Goal: Task Accomplishment & Management: Complete application form

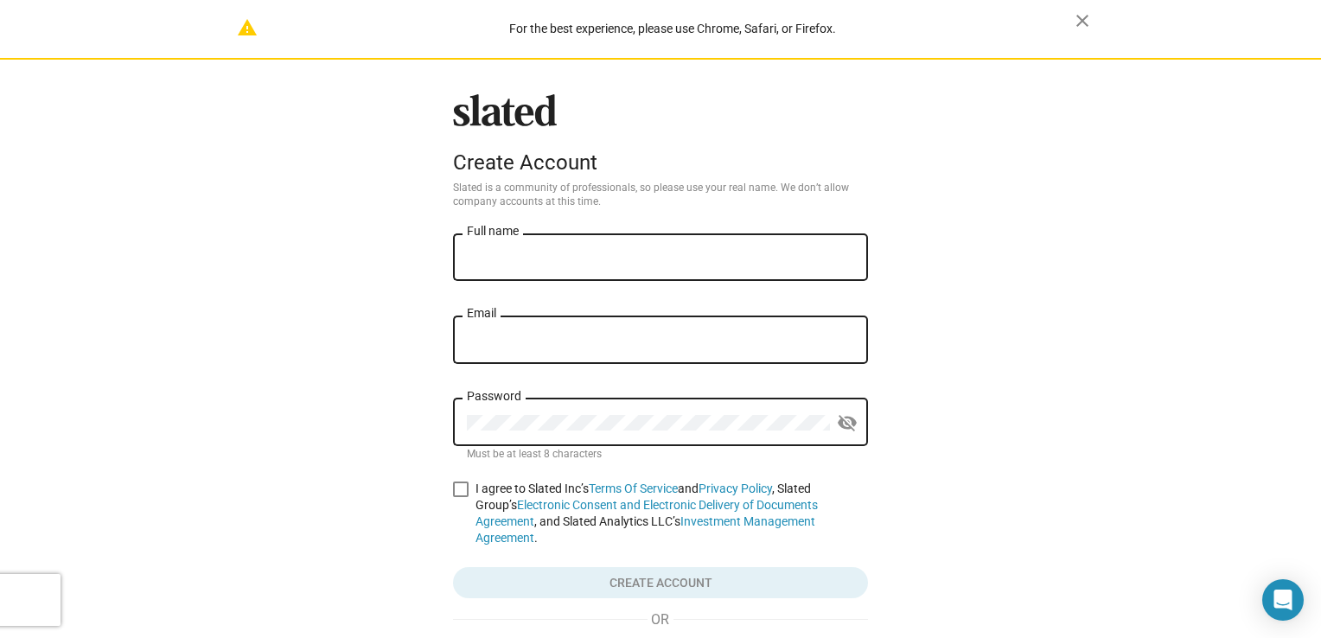
click at [567, 229] on div "Slated Create Account Slated is a community of professionals, so please use you…" at bounding box center [660, 404] width 429 height 621
click at [563, 266] on input "Full name" at bounding box center [660, 258] width 387 height 16
type input "[PERSON_NAME]"
click at [545, 347] on input "Email" at bounding box center [660, 341] width 387 height 16
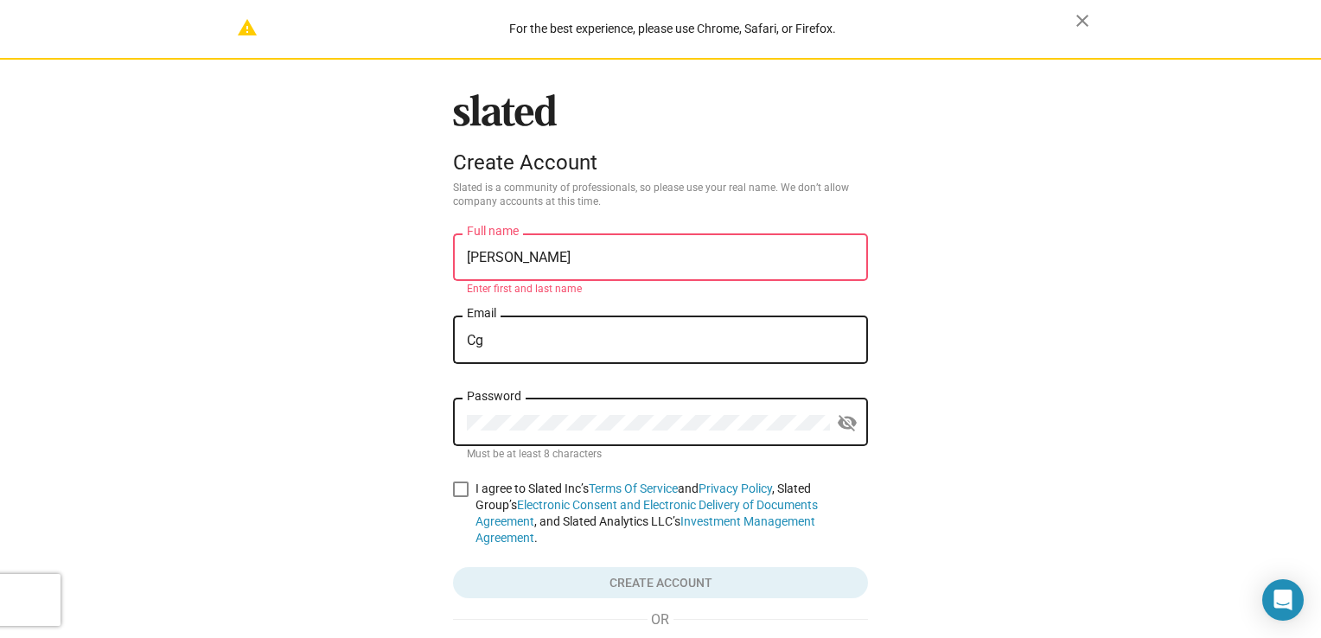
type input "[EMAIL_ADDRESS][DOMAIN_NAME]"
click at [557, 434] on div "Password" at bounding box center [648, 420] width 363 height 51
click at [462, 489] on span at bounding box center [461, 490] width 16 height 16
click at [461, 497] on input "I agree to Slated Inc’s Terms Of Service and Privacy Policy , Slated Group’s El…" at bounding box center [460, 497] width 1 height 1
checkbox input "true"
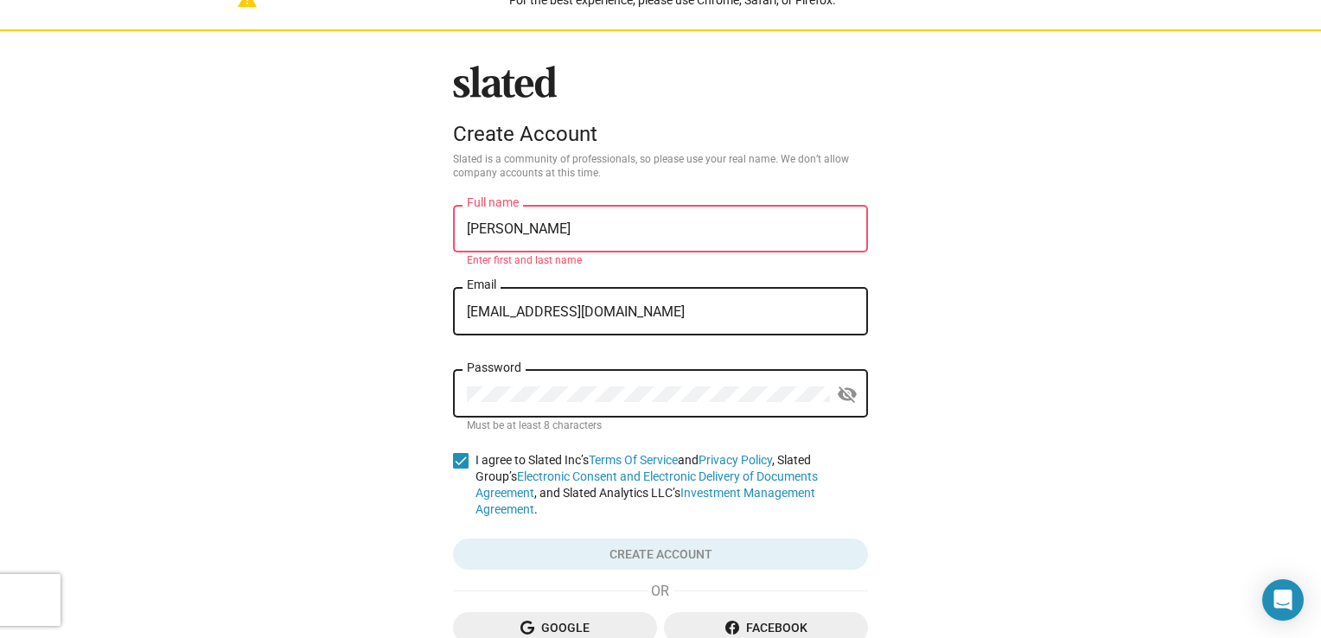
scroll to position [38, 0]
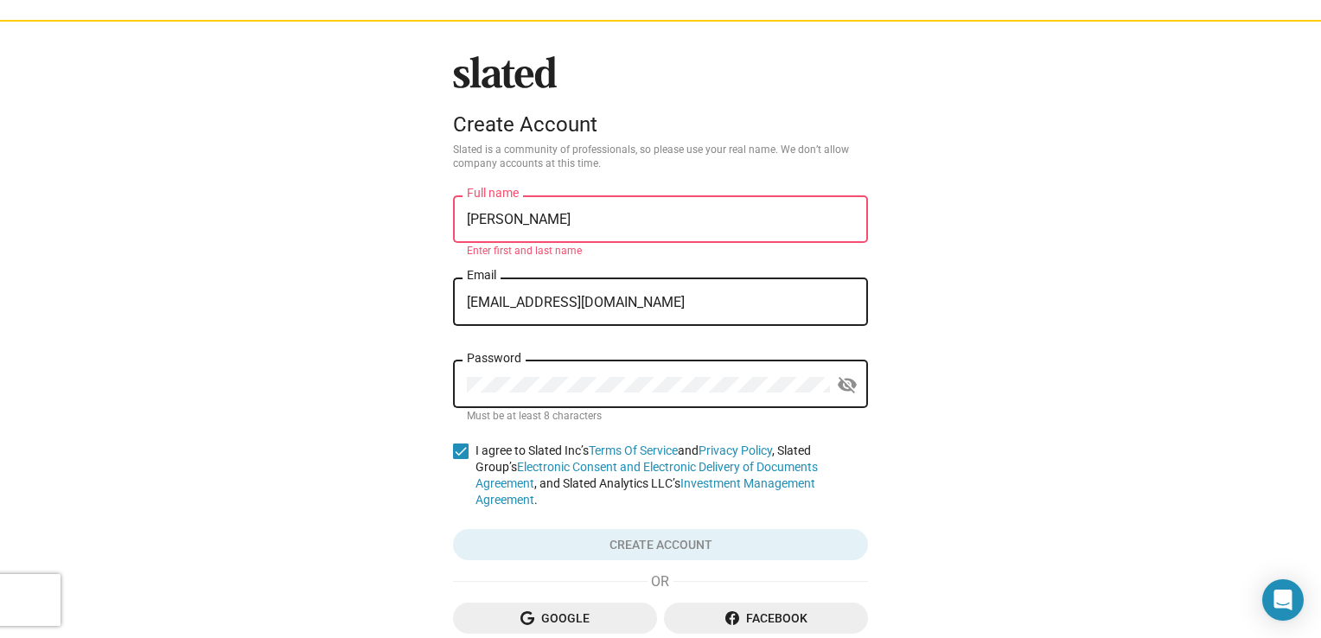
click at [593, 195] on div "[PERSON_NAME] Full name" at bounding box center [660, 217] width 387 height 51
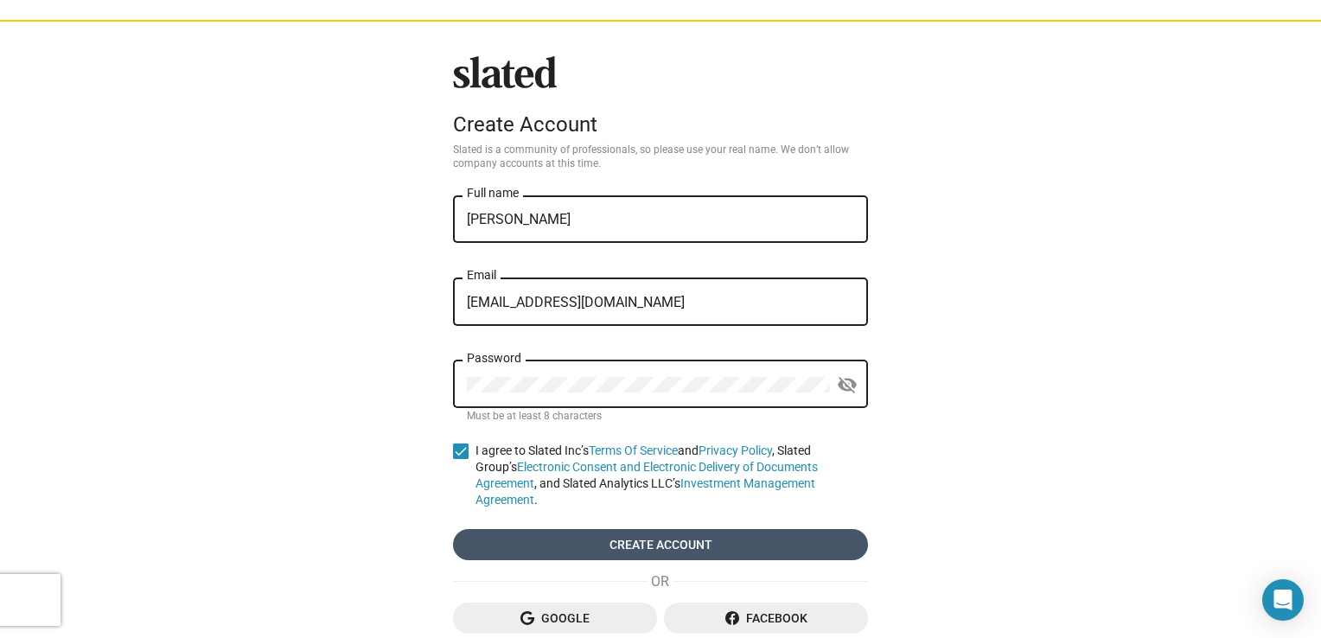
type input "[PERSON_NAME]"
click at [749, 545] on span "Create account" at bounding box center [660, 544] width 387 height 31
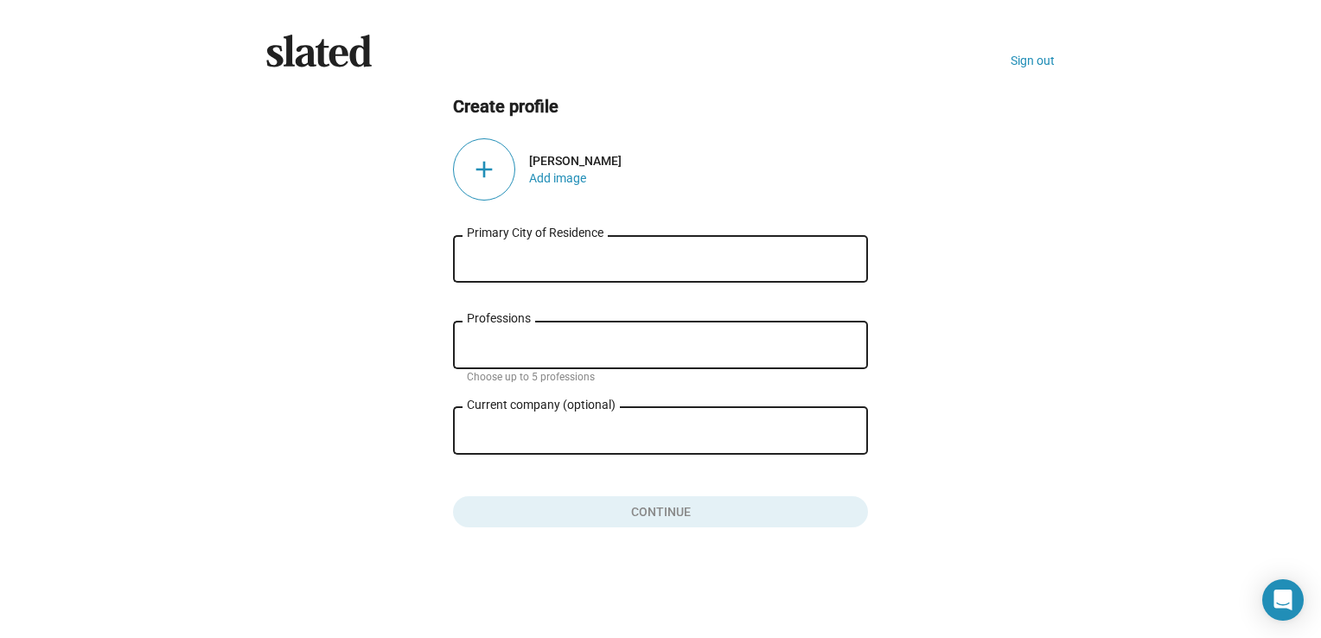
click at [546, 258] on input "Primary City of Residence" at bounding box center [660, 260] width 387 height 16
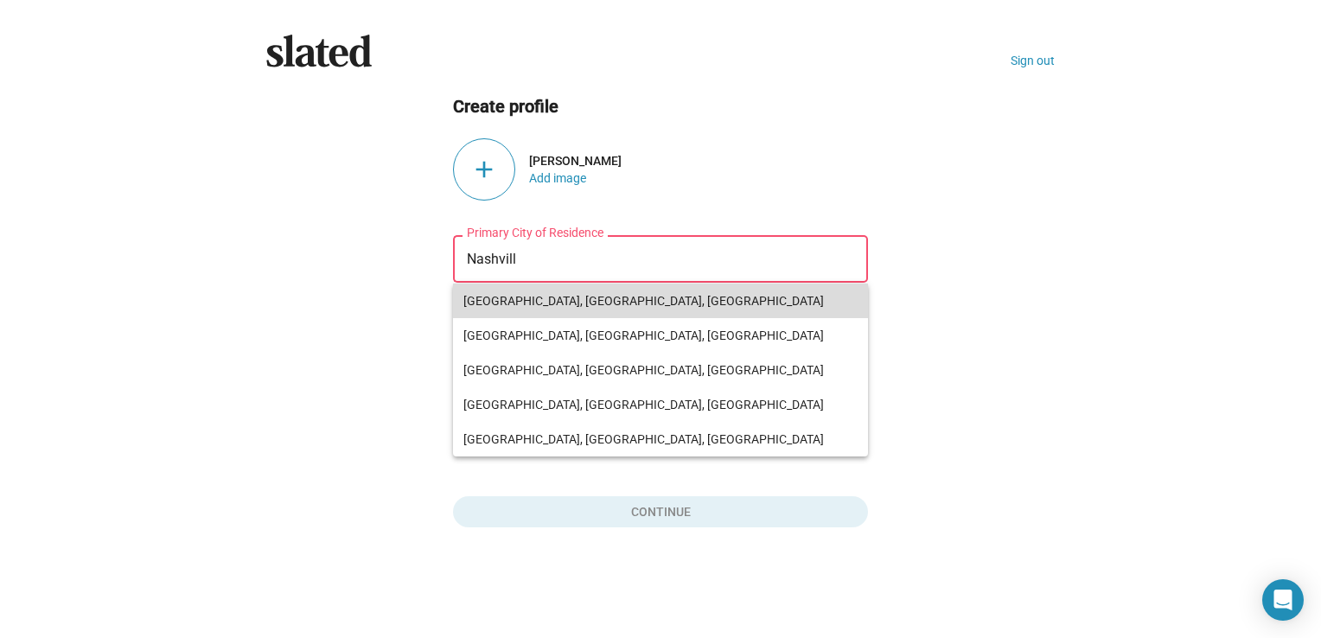
click at [549, 304] on span "[GEOGRAPHIC_DATA], [GEOGRAPHIC_DATA], [GEOGRAPHIC_DATA]" at bounding box center [661, 301] width 394 height 35
type input "[GEOGRAPHIC_DATA], [GEOGRAPHIC_DATA], [GEOGRAPHIC_DATA]"
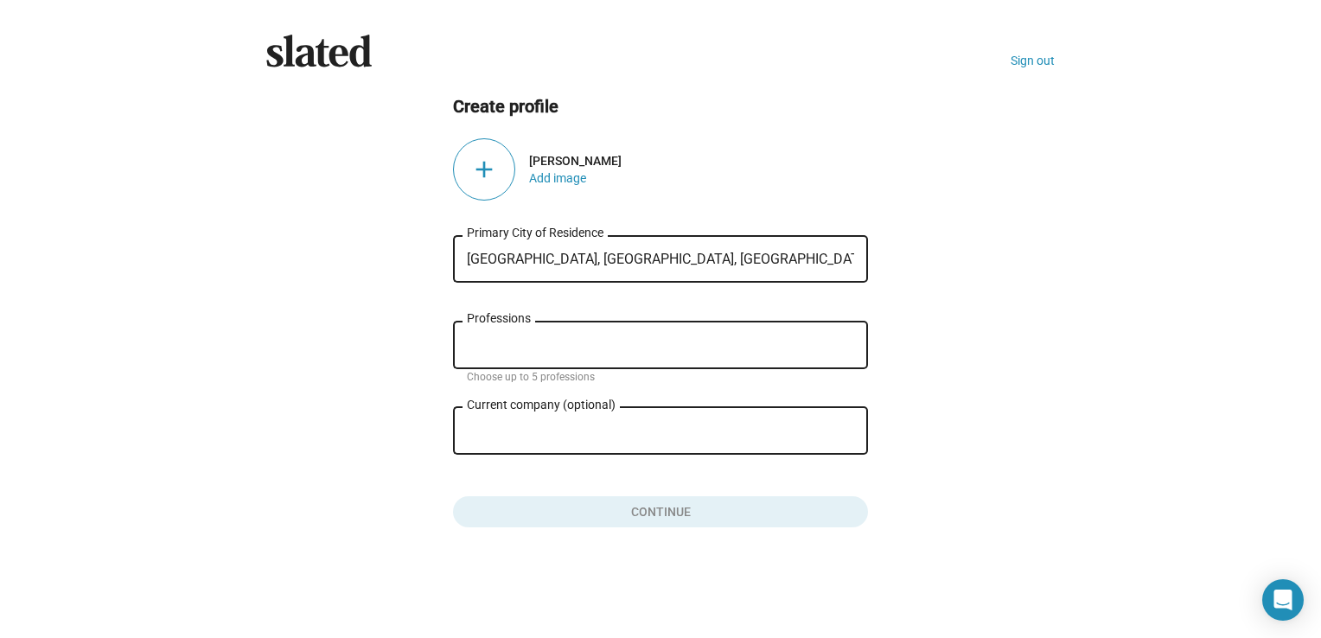
click at [536, 348] on input "Professions" at bounding box center [663, 346] width 387 height 16
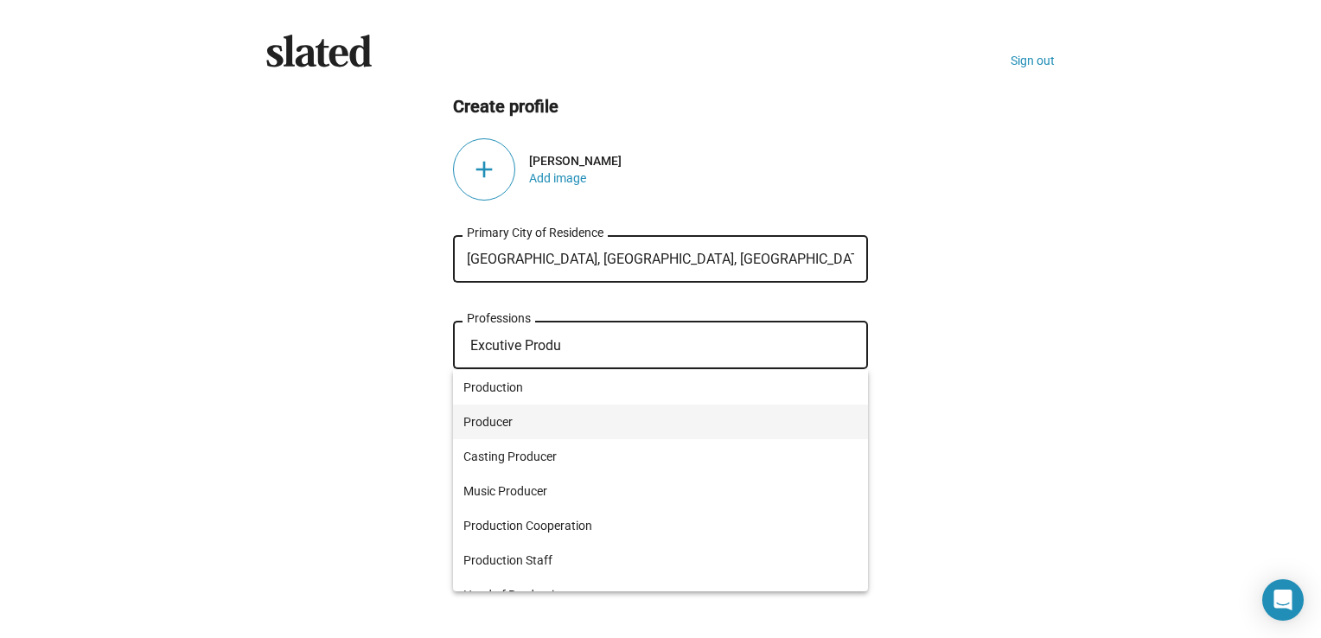
type input "Excutive Produ"
click at [512, 413] on span "Producer" at bounding box center [661, 422] width 394 height 35
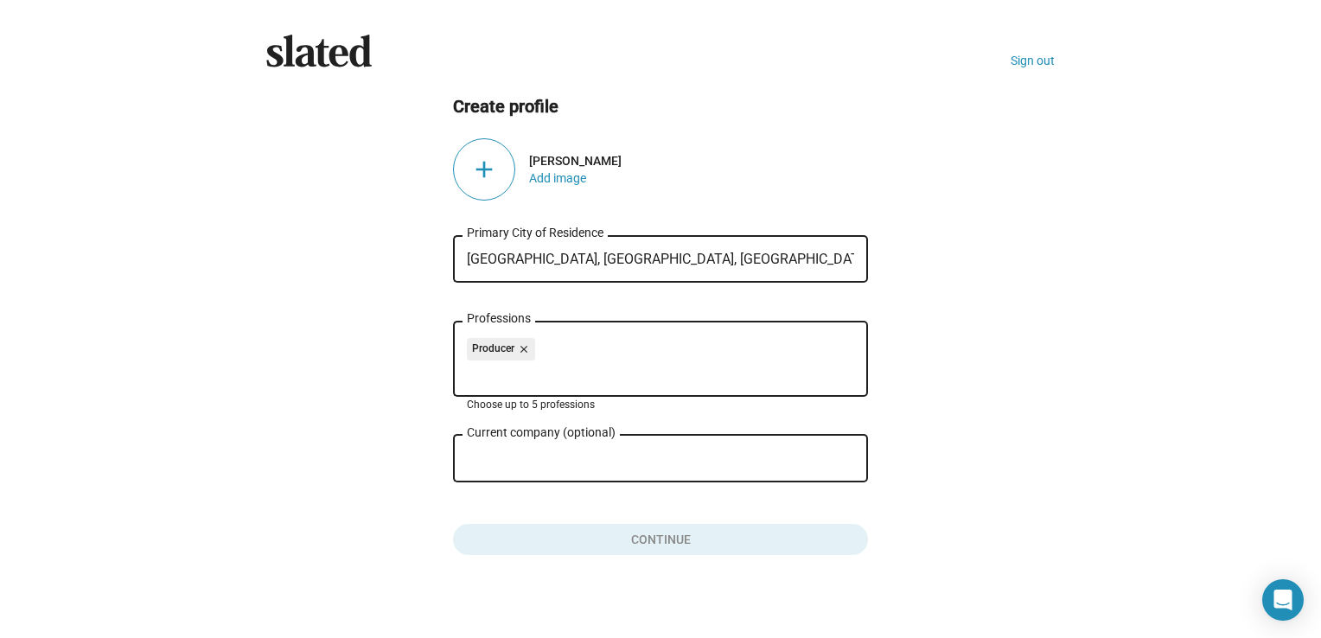
click at [634, 440] on div "Current company (optional)" at bounding box center [648, 457] width 363 height 51
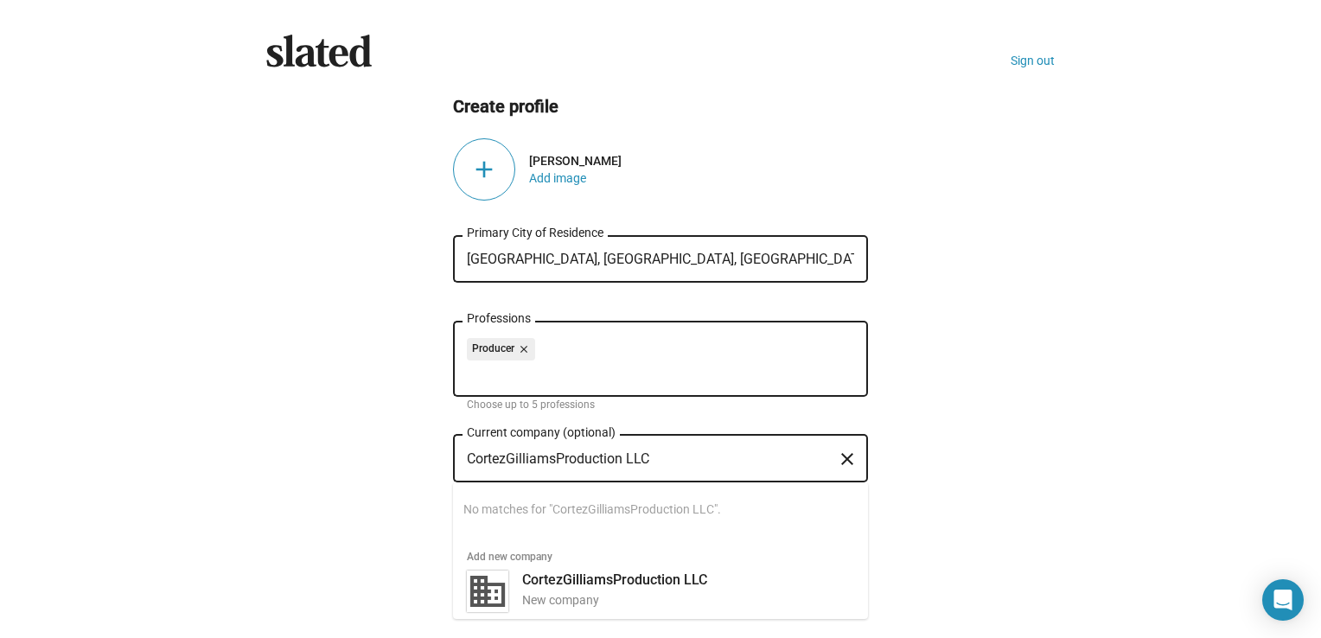
scroll to position [29, 0]
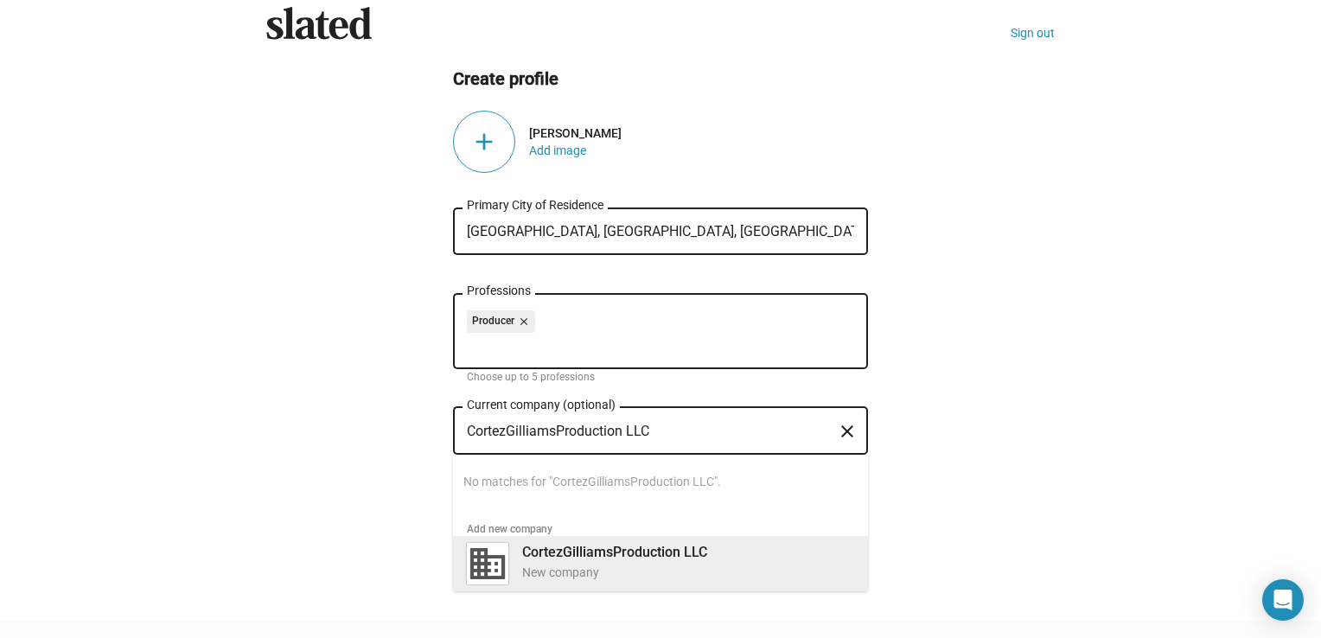
type input "CortezGilliamsProduction LLC"
click at [685, 554] on b "CortezGilliamsProduction LLC" at bounding box center [614, 552] width 185 height 16
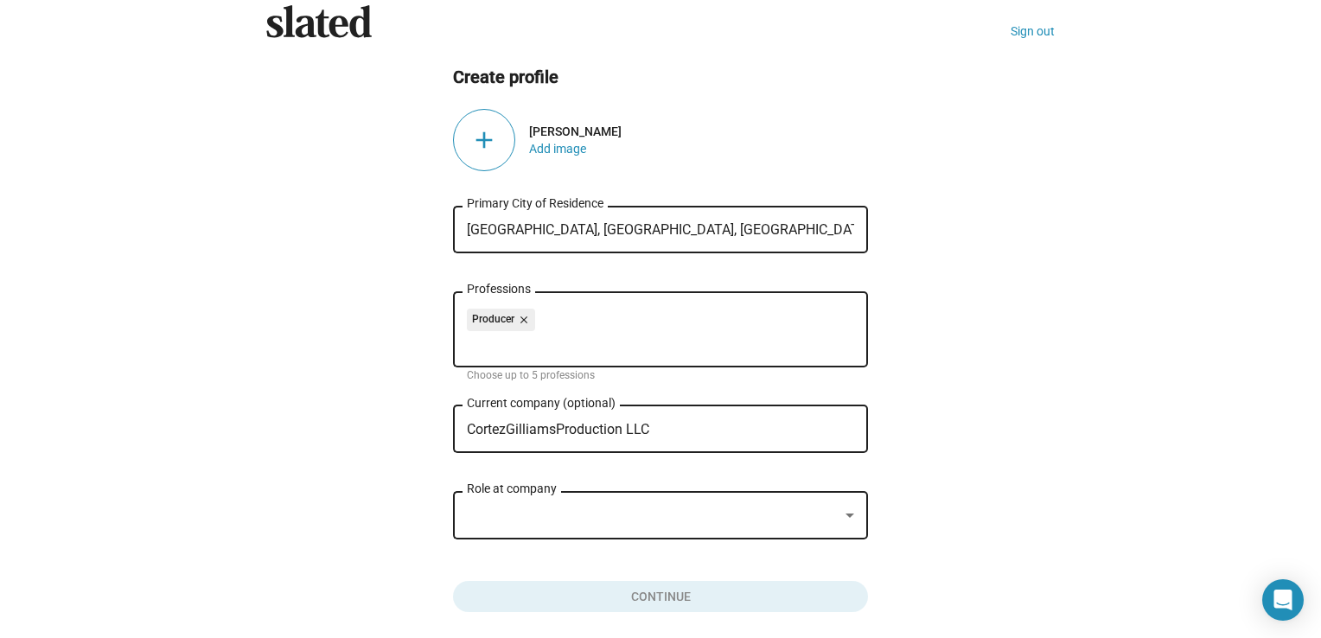
scroll to position [99, 0]
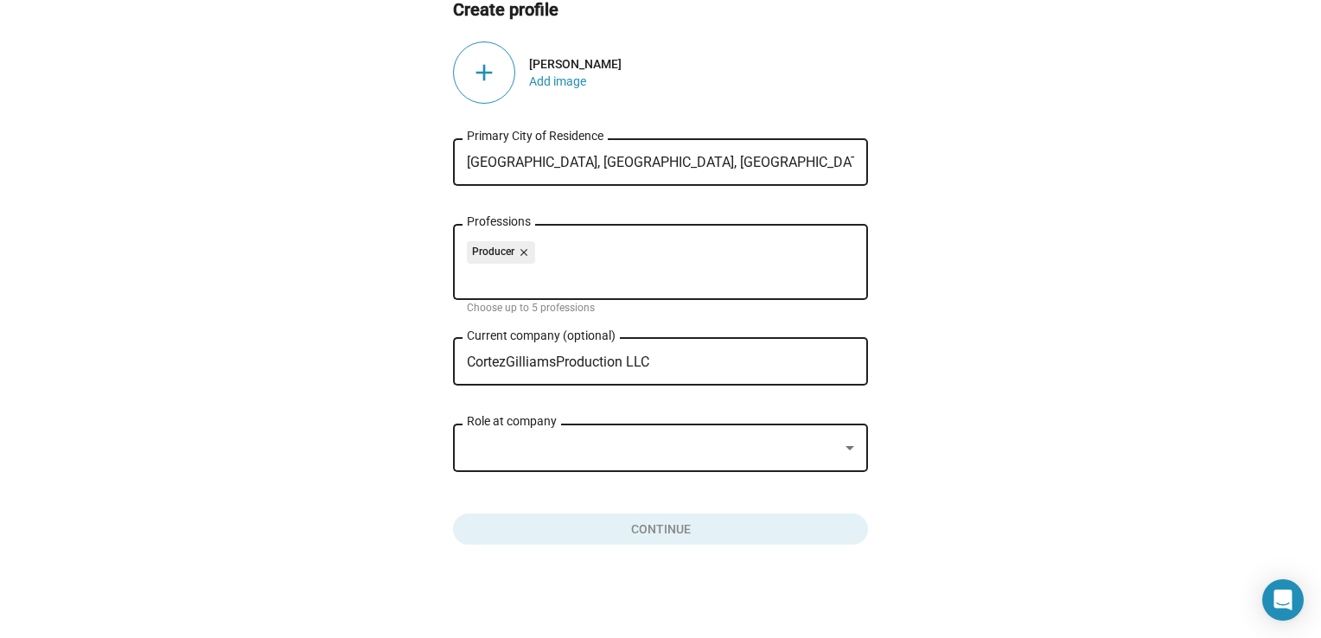
click at [701, 441] on div at bounding box center [653, 448] width 372 height 18
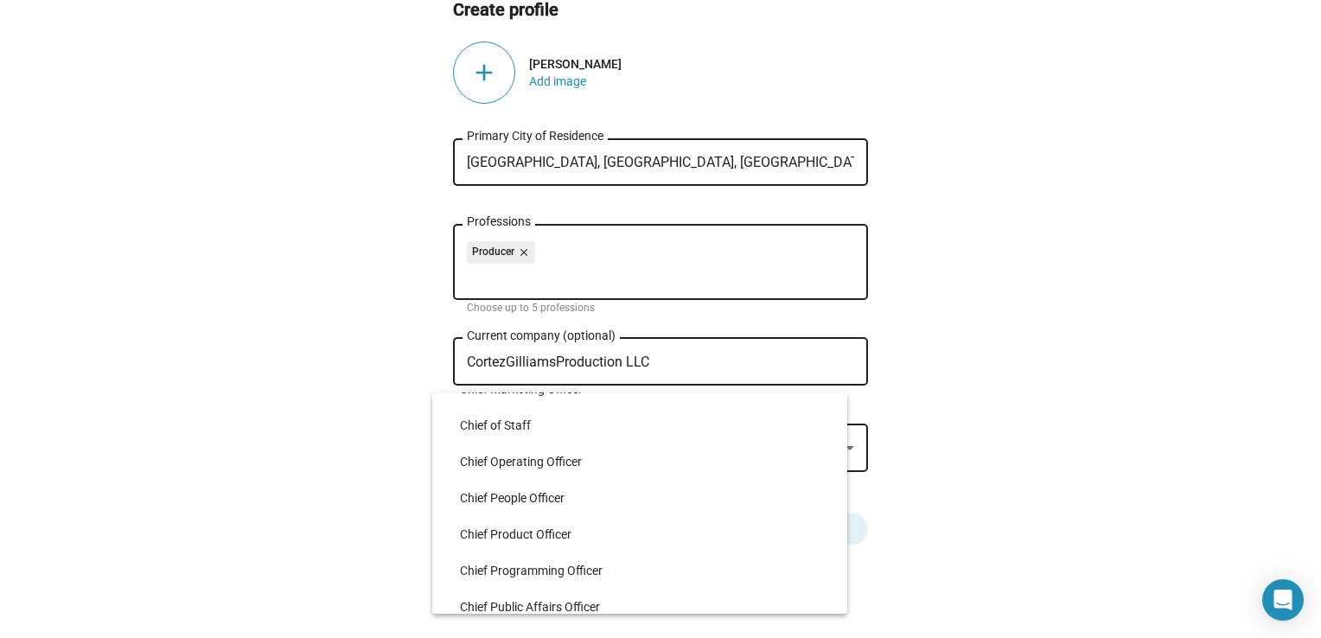
scroll to position [1664, 0]
click at [1042, 628] on div at bounding box center [660, 319] width 1321 height 638
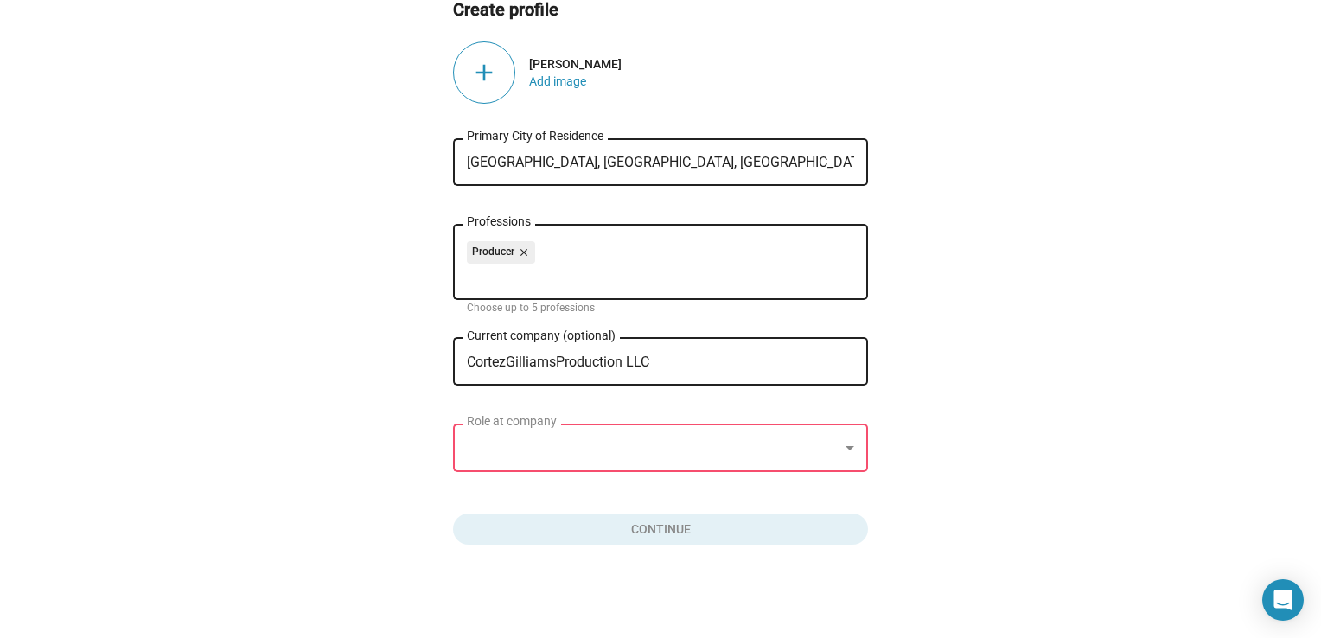
click at [678, 454] on div at bounding box center [653, 448] width 372 height 18
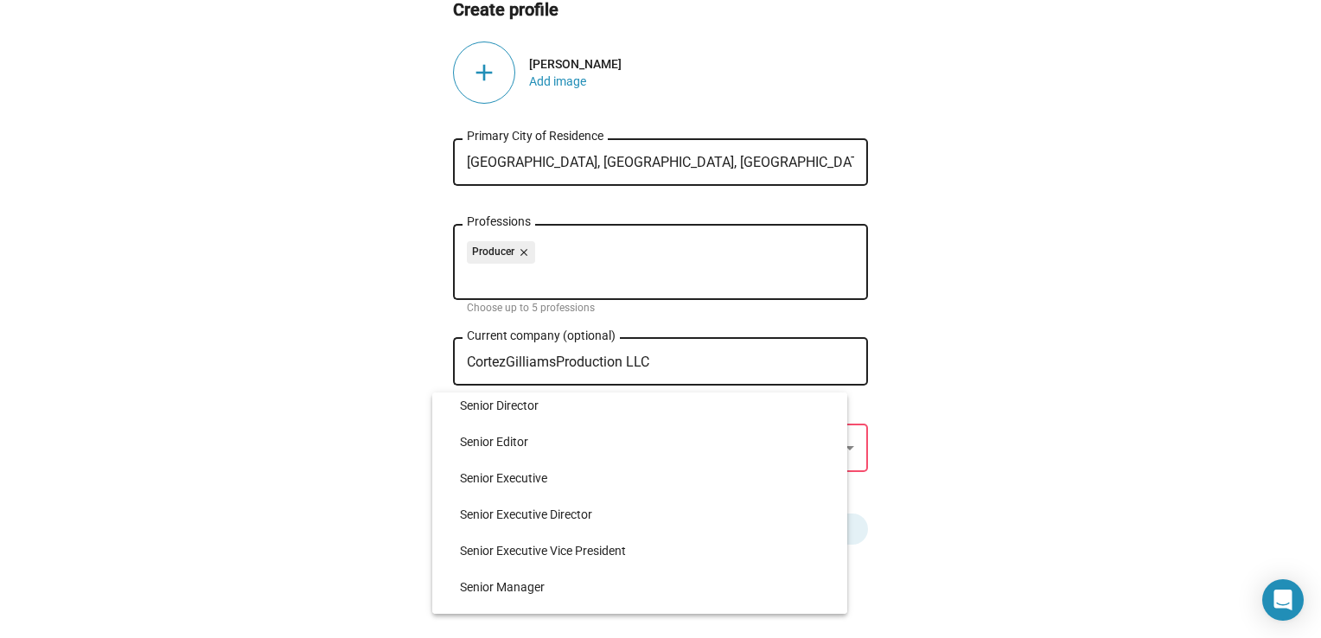
scroll to position [4149, 0]
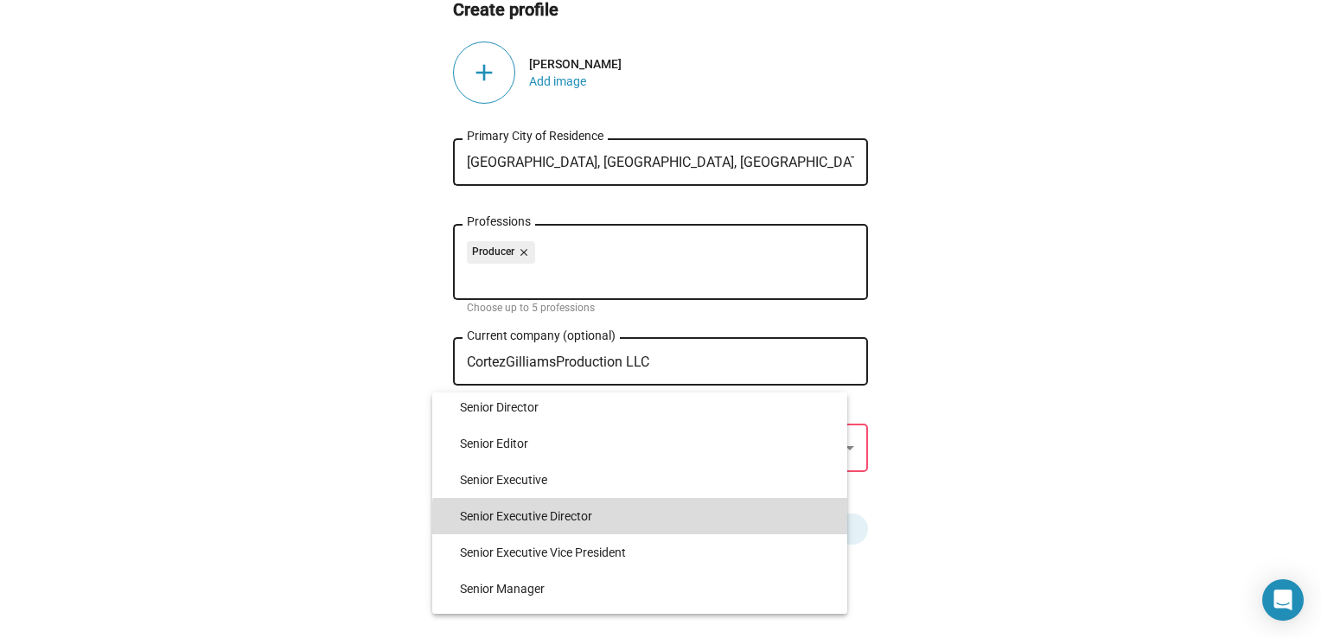
click at [663, 524] on span "Senior Executive Director" at bounding box center [647, 516] width 374 height 36
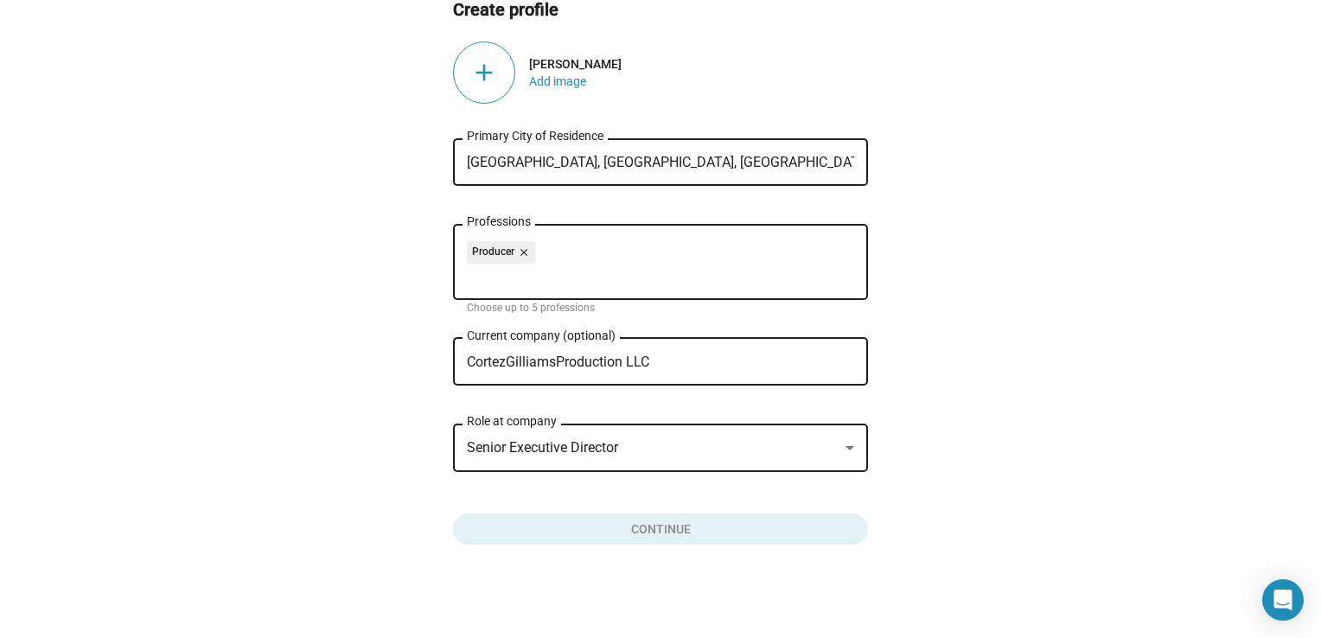
click at [784, 538] on button "Click here to validate form" at bounding box center [660, 526] width 415 height 38
click at [1002, 383] on ng-component "Create profile add [PERSON_NAME] Add image Image required [GEOGRAPHIC_DATA], [G…" at bounding box center [660, 271] width 789 height 547
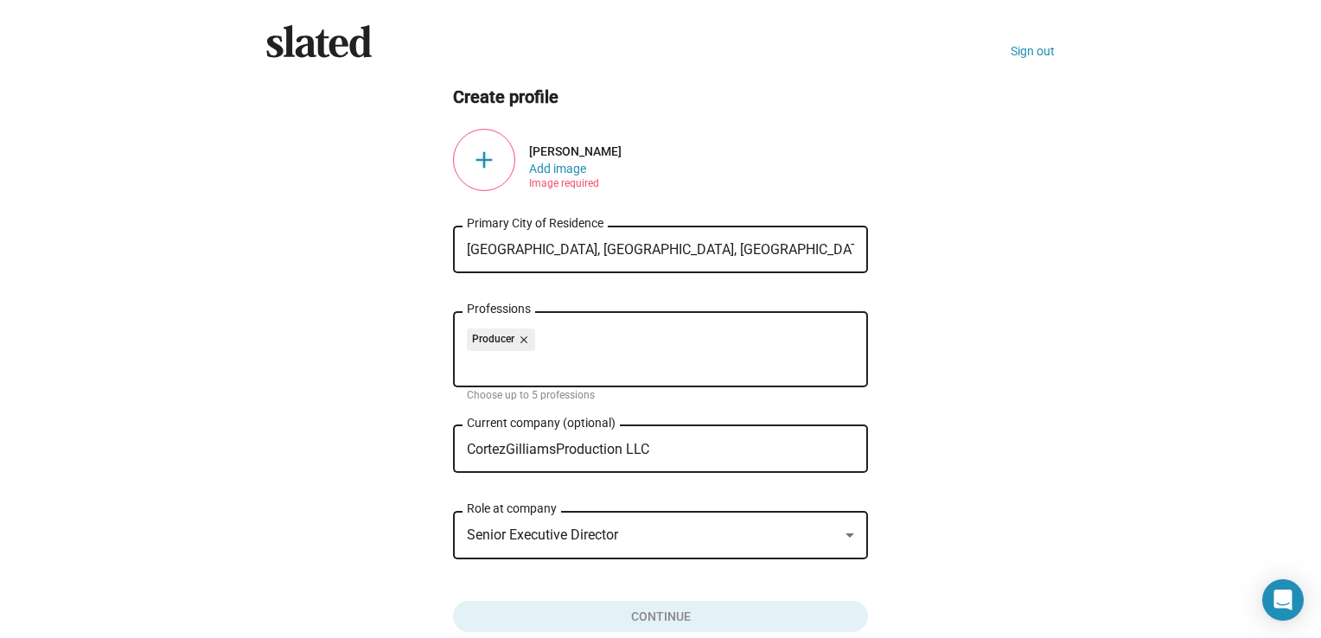
scroll to position [0, 0]
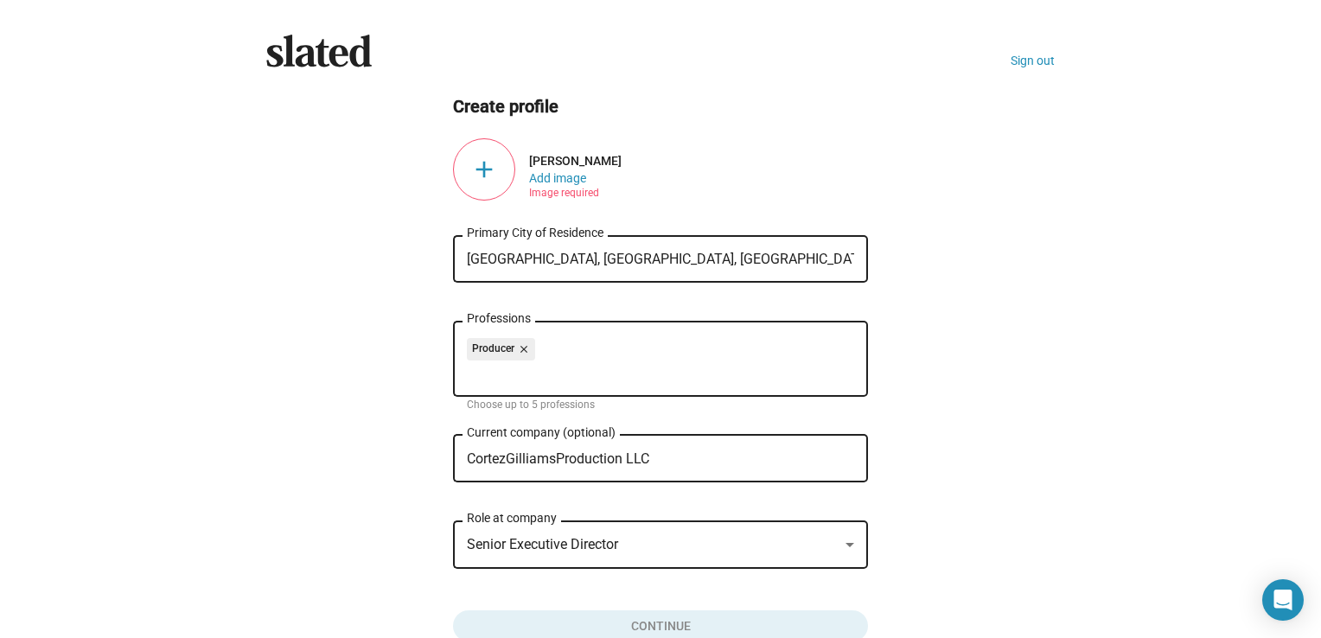
click at [472, 175] on div "add" at bounding box center [484, 169] width 62 height 62
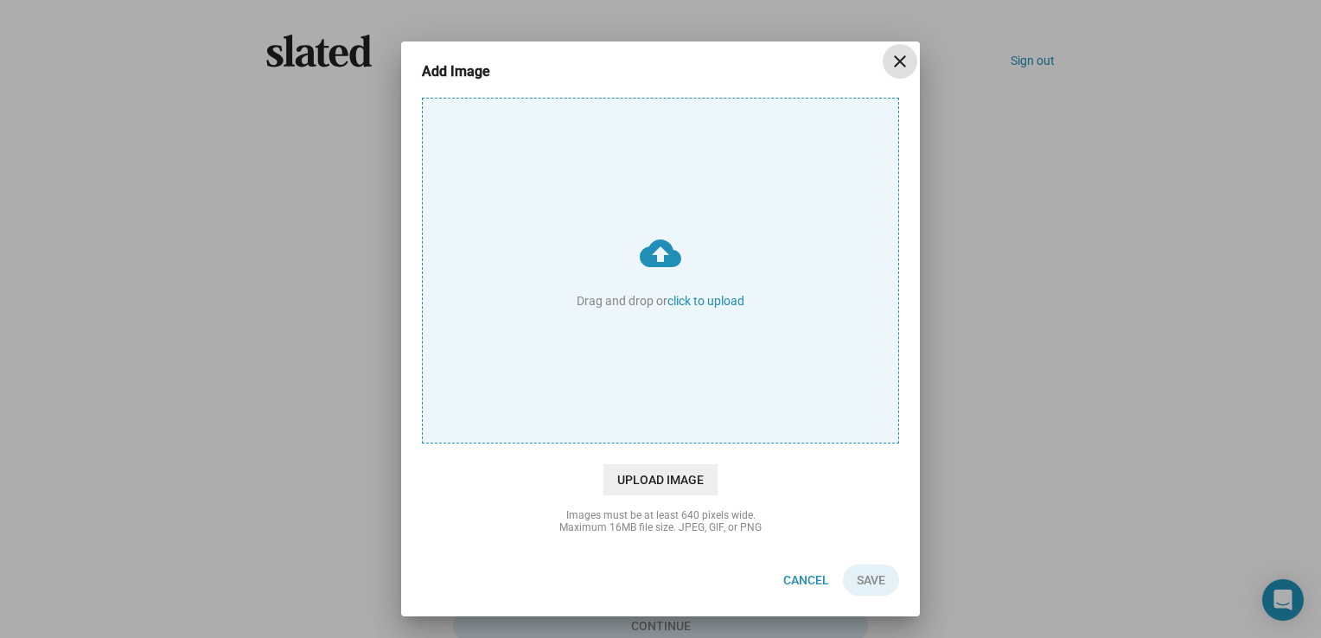
click at [675, 247] on input "cloud_upload Drag and drop or click to upload" at bounding box center [661, 271] width 476 height 344
click at [909, 48] on button "close" at bounding box center [900, 61] width 35 height 35
